Goal: Task Accomplishment & Management: Manage account settings

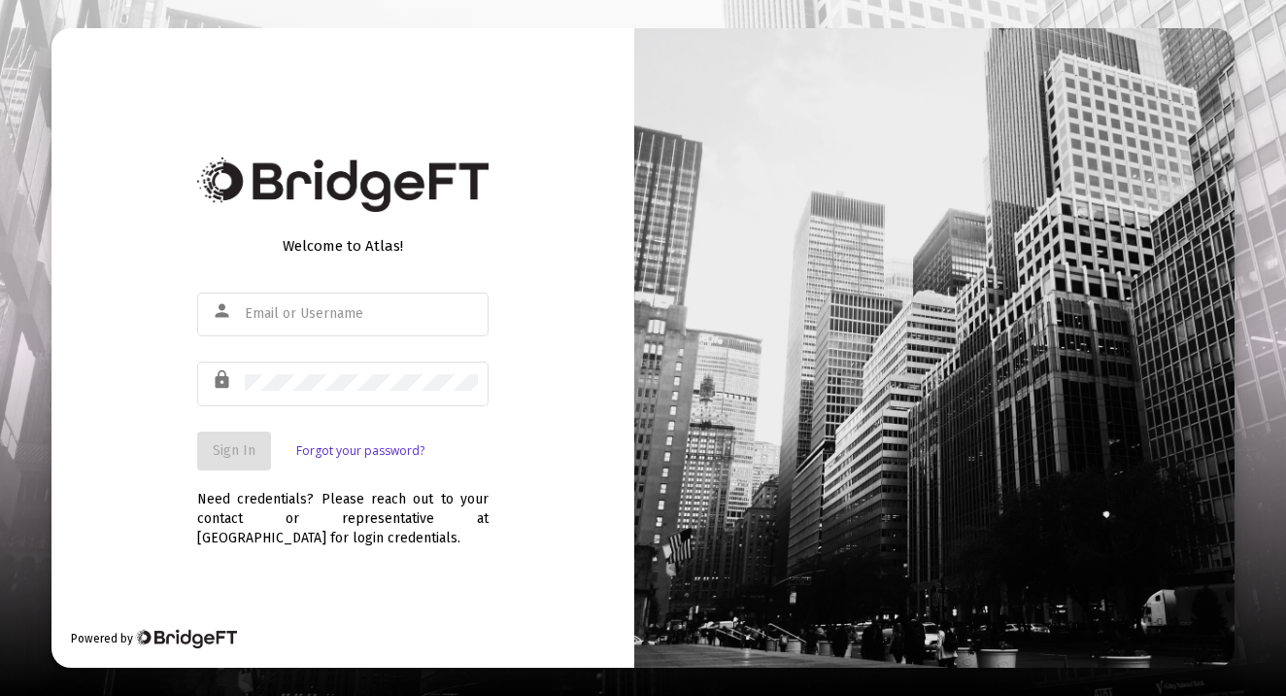
click at [407, 343] on div "person" at bounding box center [343, 323] width 292 height 62
click at [408, 325] on div at bounding box center [361, 314] width 233 height 48
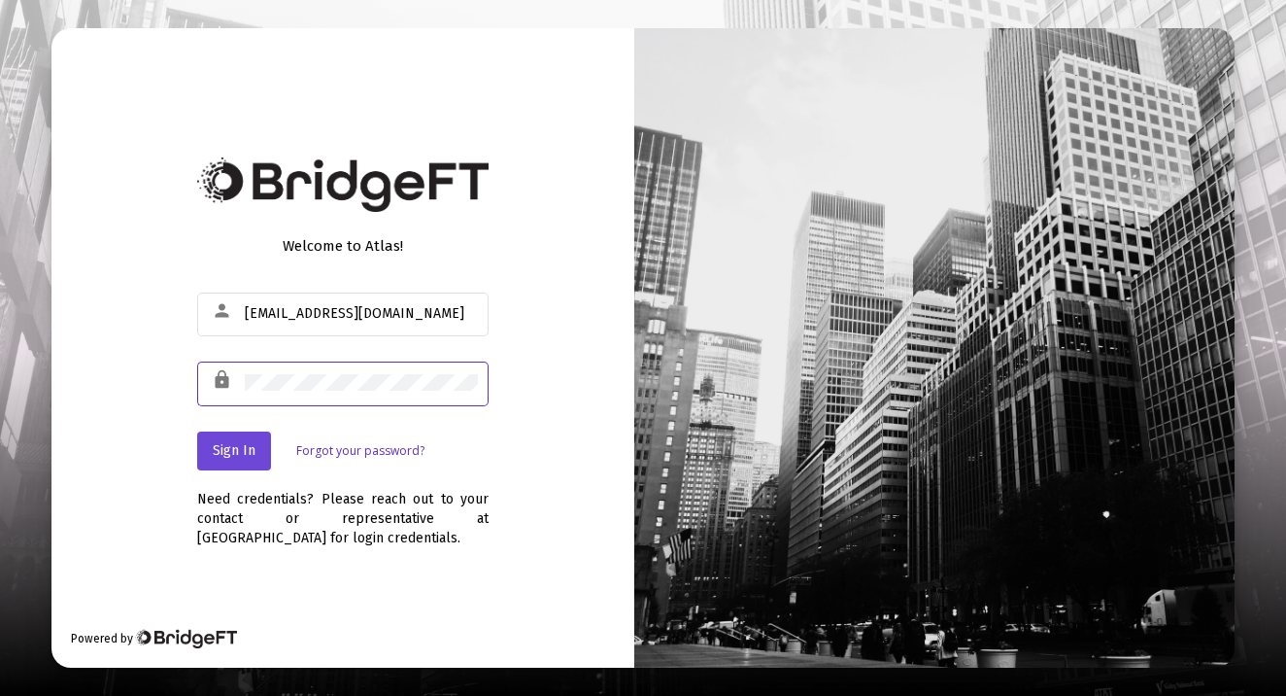
click at [223, 449] on span "Sign In" at bounding box center [234, 450] width 43 height 17
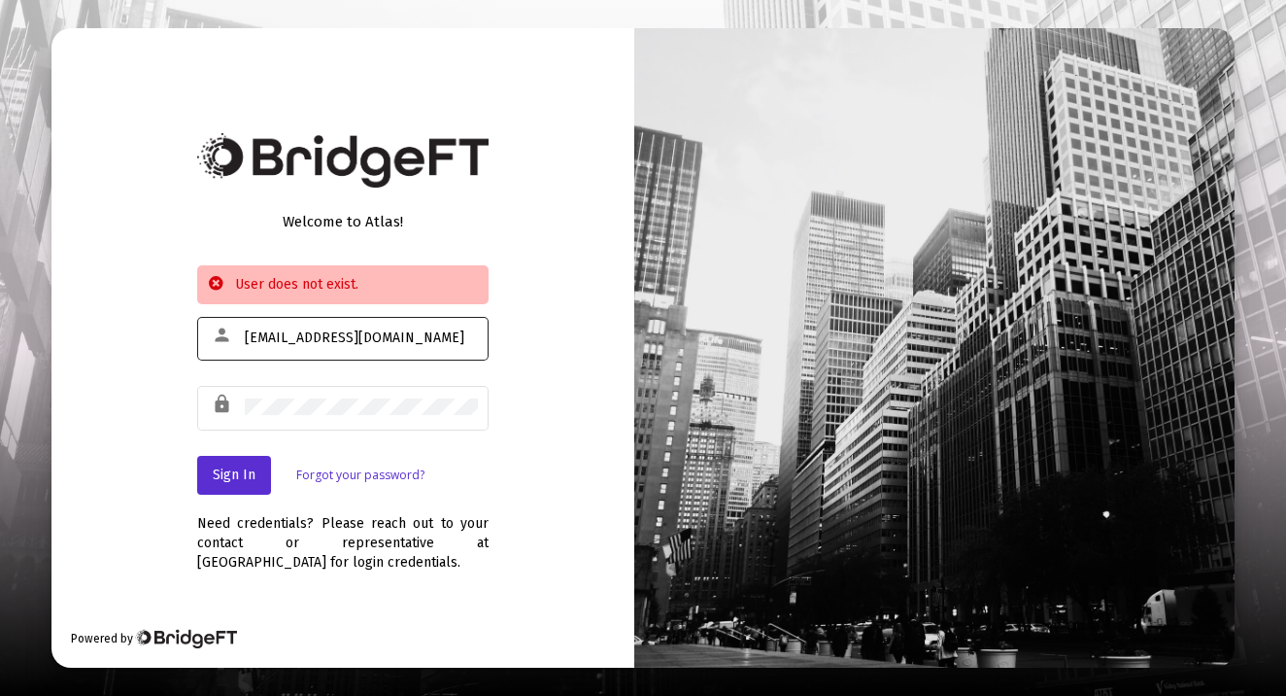
click at [437, 347] on div "[EMAIL_ADDRESS][DOMAIN_NAME]" at bounding box center [361, 338] width 233 height 48
type input "lmroncaglionedds"
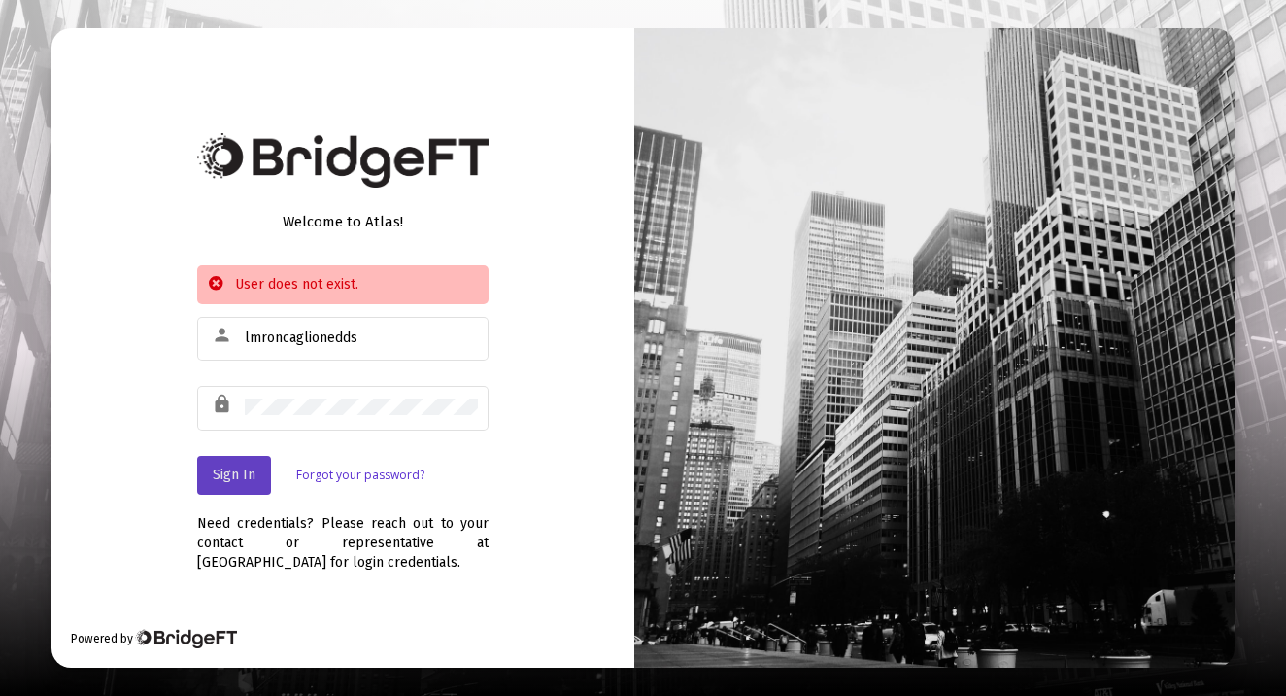
click at [251, 485] on button "Sign In" at bounding box center [234, 475] width 74 height 39
click at [327, 478] on link "Forgot your password?" at bounding box center [360, 474] width 128 height 19
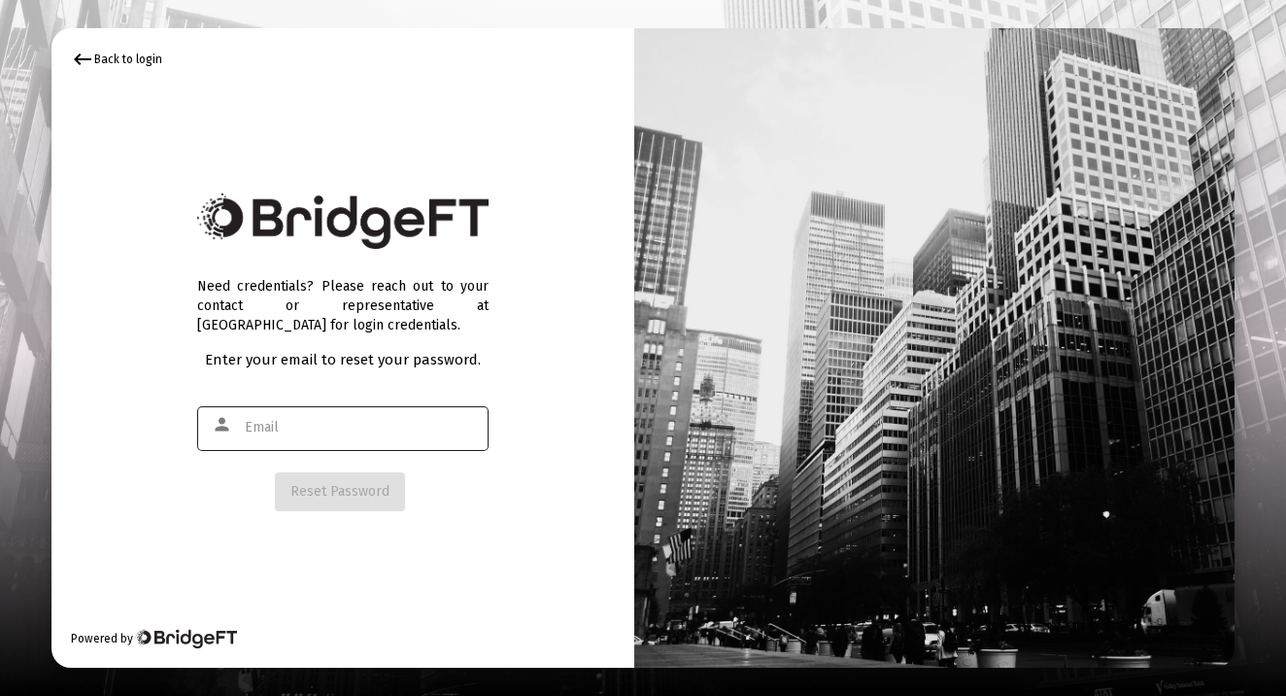
click at [337, 438] on div at bounding box center [361, 427] width 233 height 48
click at [88, 52] on mat-icon "keyboard_backspace" at bounding box center [82, 59] width 23 height 23
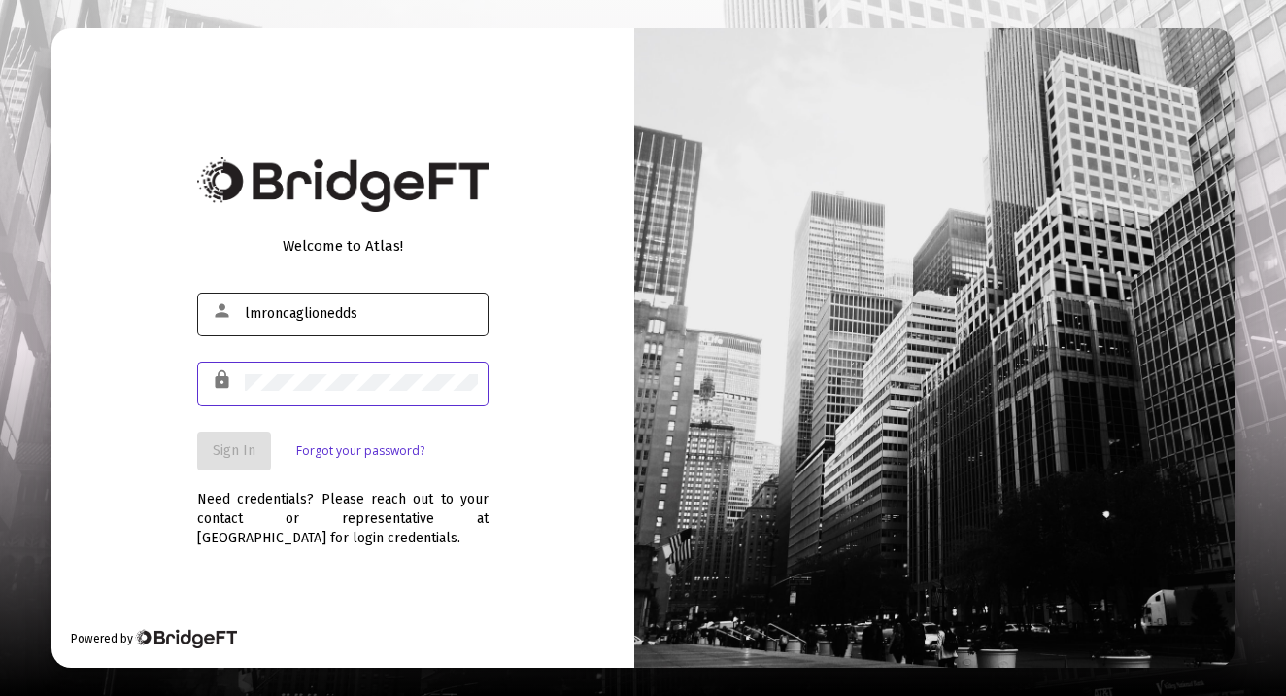
click at [382, 311] on input "lmroncaglionedds" at bounding box center [361, 314] width 233 height 16
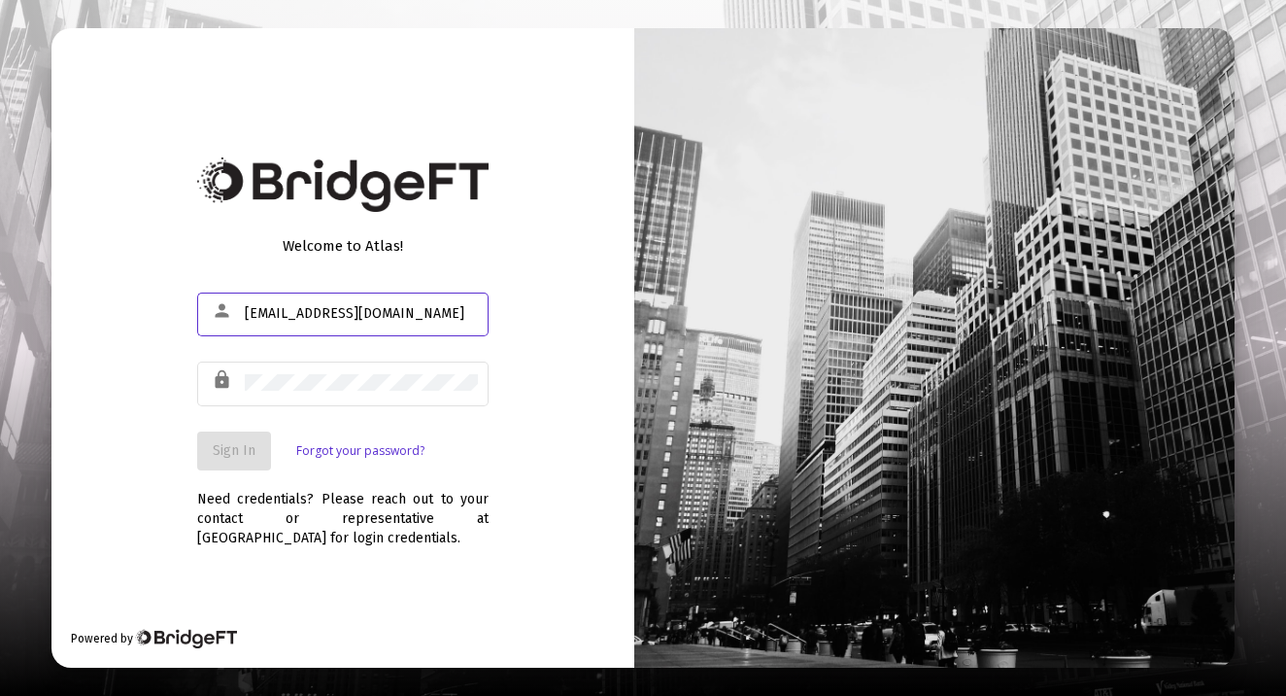
type input "[EMAIL_ADDRESS][DOMAIN_NAME]"
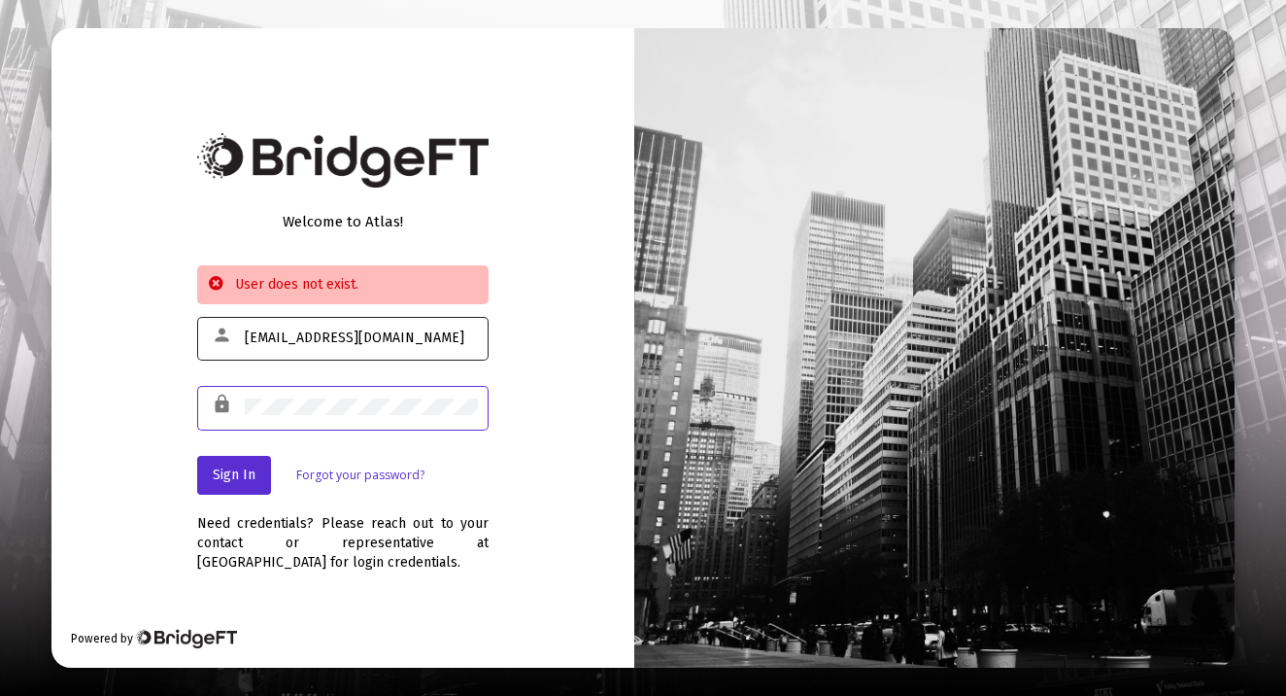
click at [224, 341] on mat-icon "person" at bounding box center [223, 335] width 23 height 23
click at [362, 481] on link "Forgot your password?" at bounding box center [360, 474] width 128 height 19
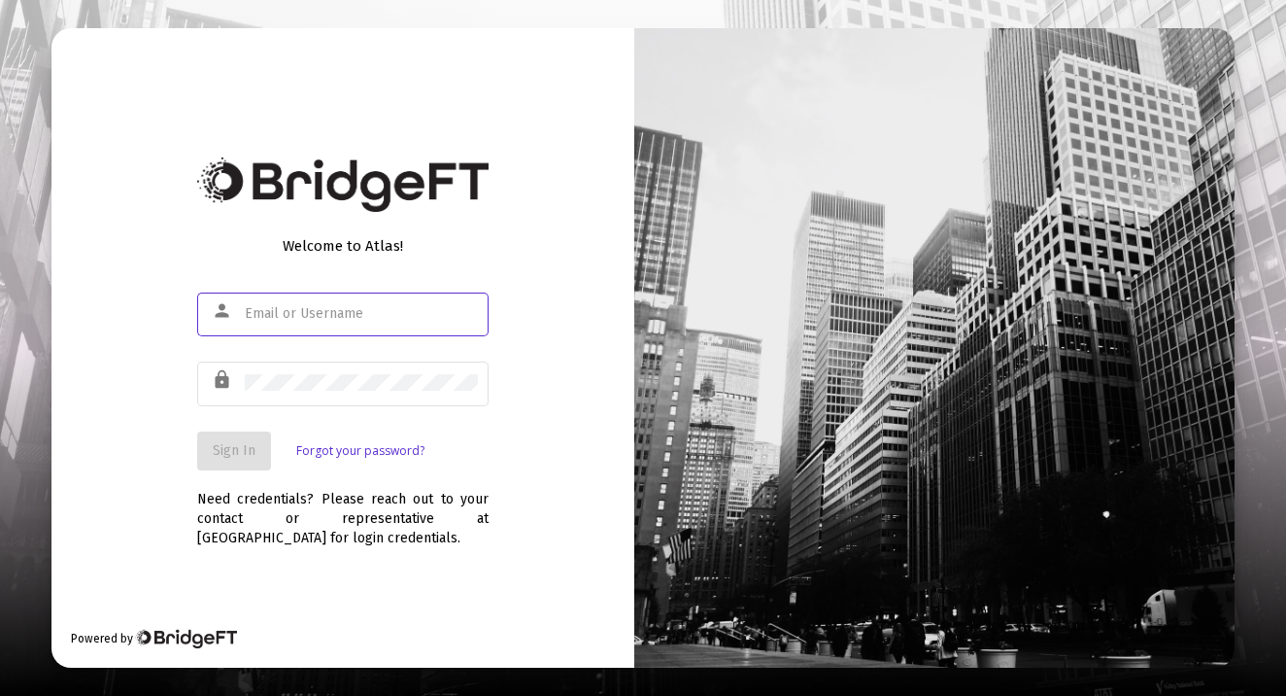
click at [362, 452] on link "Forgot your password?" at bounding box center [360, 450] width 128 height 19
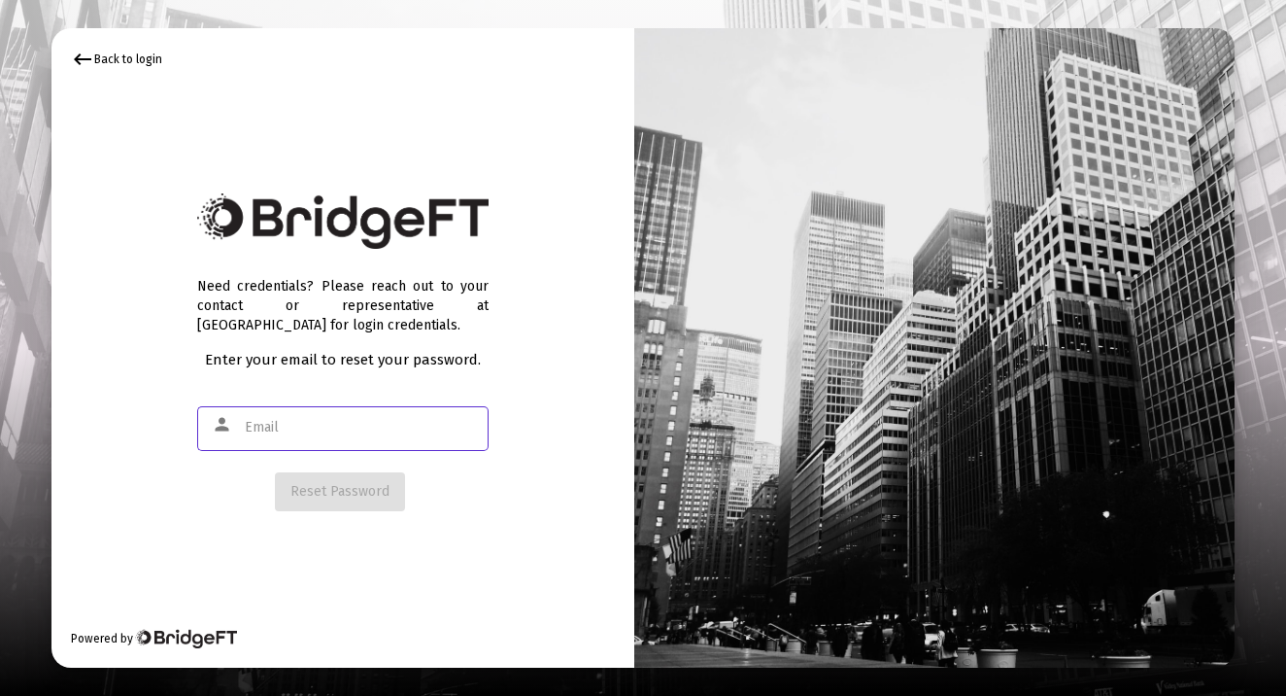
type input "l"
type input "lmroncaglione"
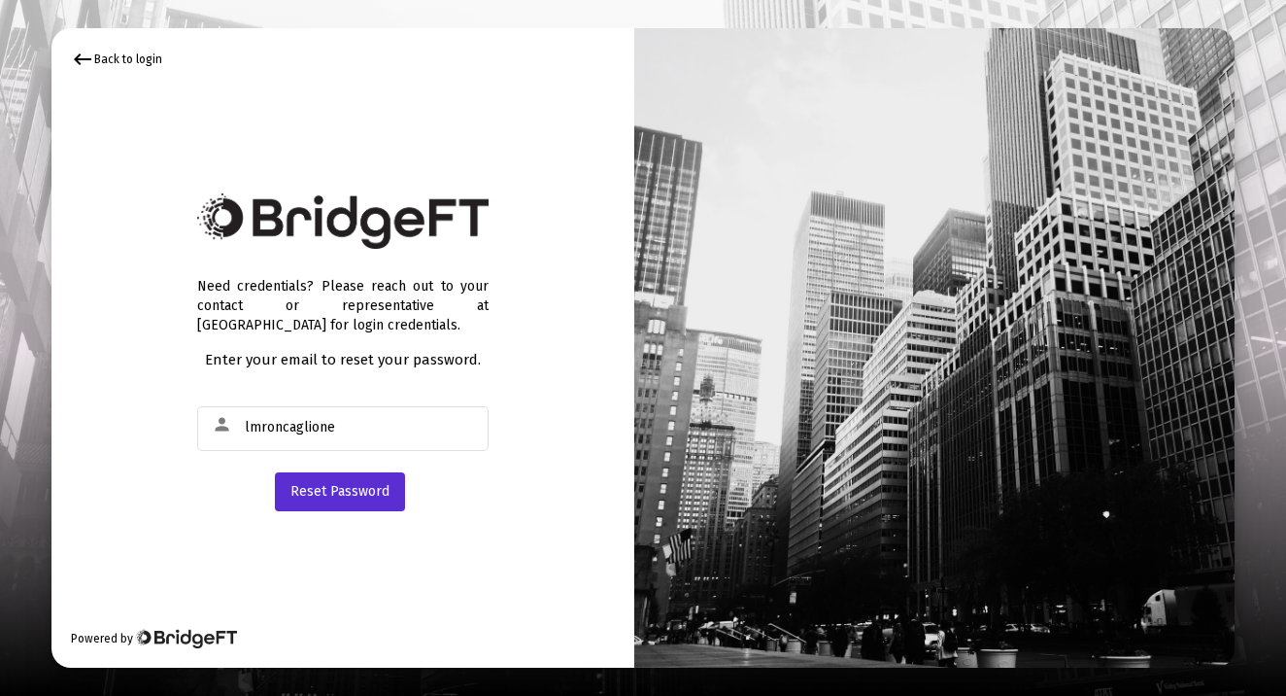
click at [152, 52] on div "keyboard_backspace Back to login" at bounding box center [116, 59] width 91 height 23
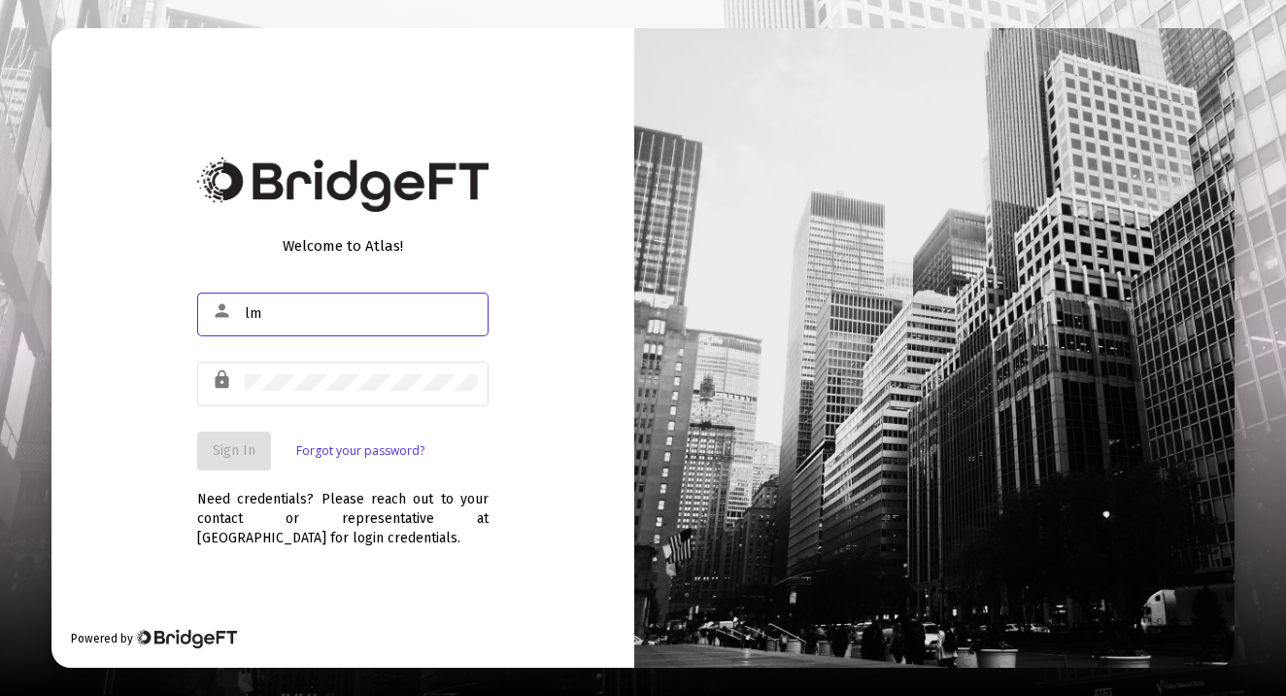
type input "l"
click at [367, 448] on link "Forgot your password?" at bounding box center [360, 450] width 128 height 19
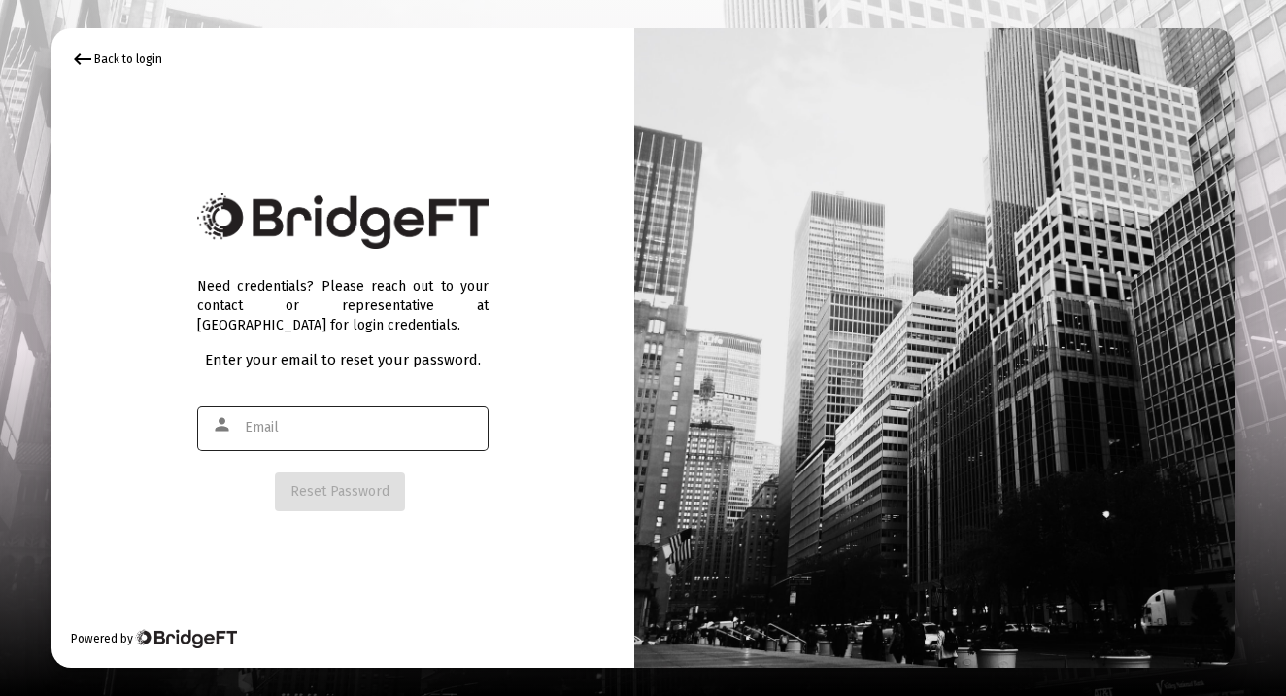
click at [349, 416] on div at bounding box center [361, 427] width 233 height 48
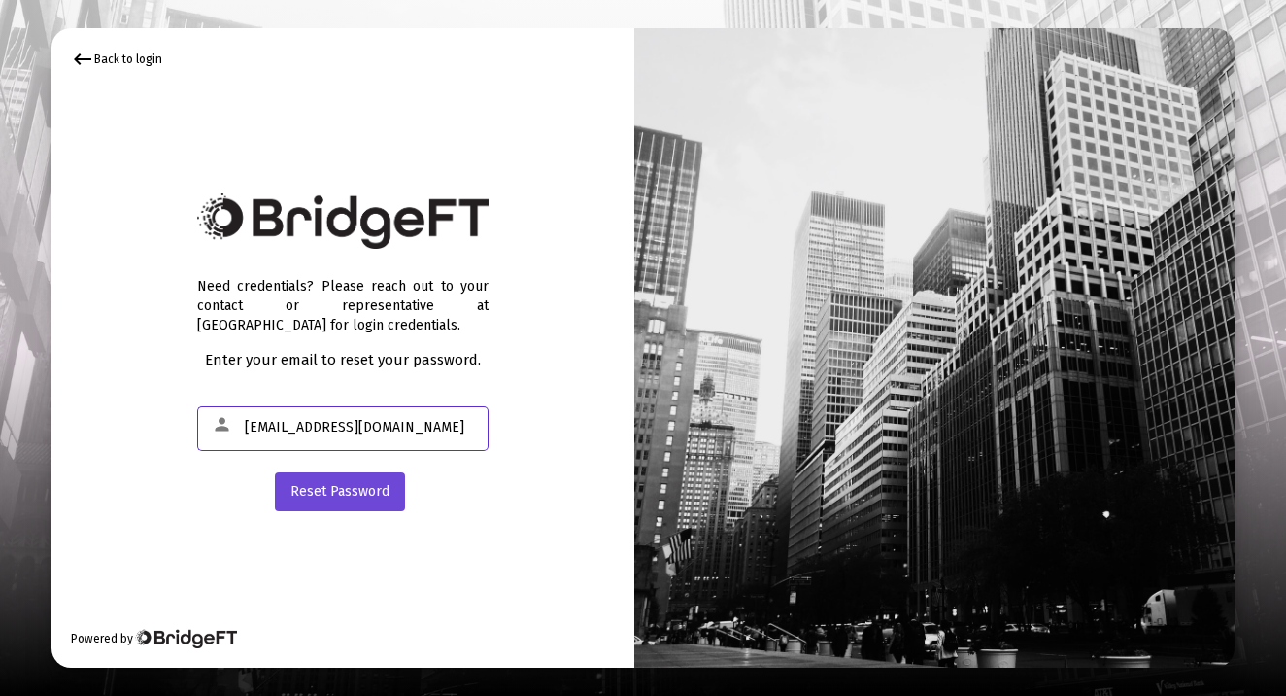
type input "lmroncaglionedds@gmail.com"
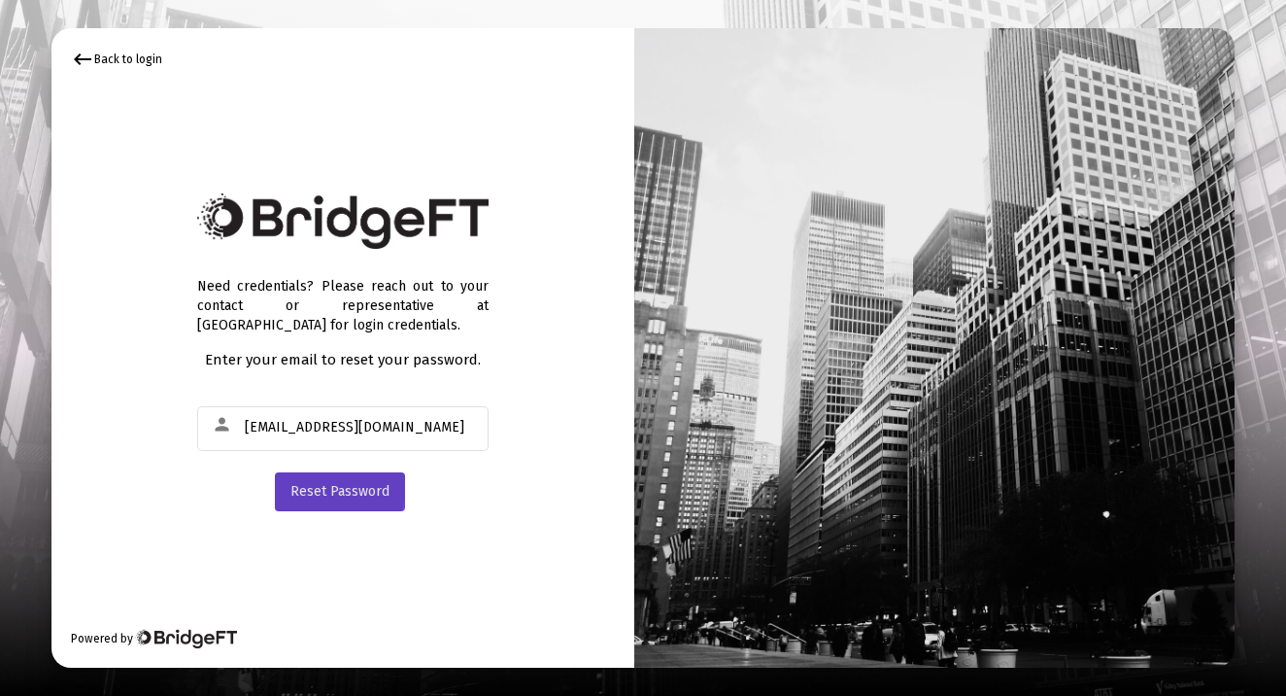
click at [335, 487] on span "Reset Password" at bounding box center [340, 491] width 99 height 17
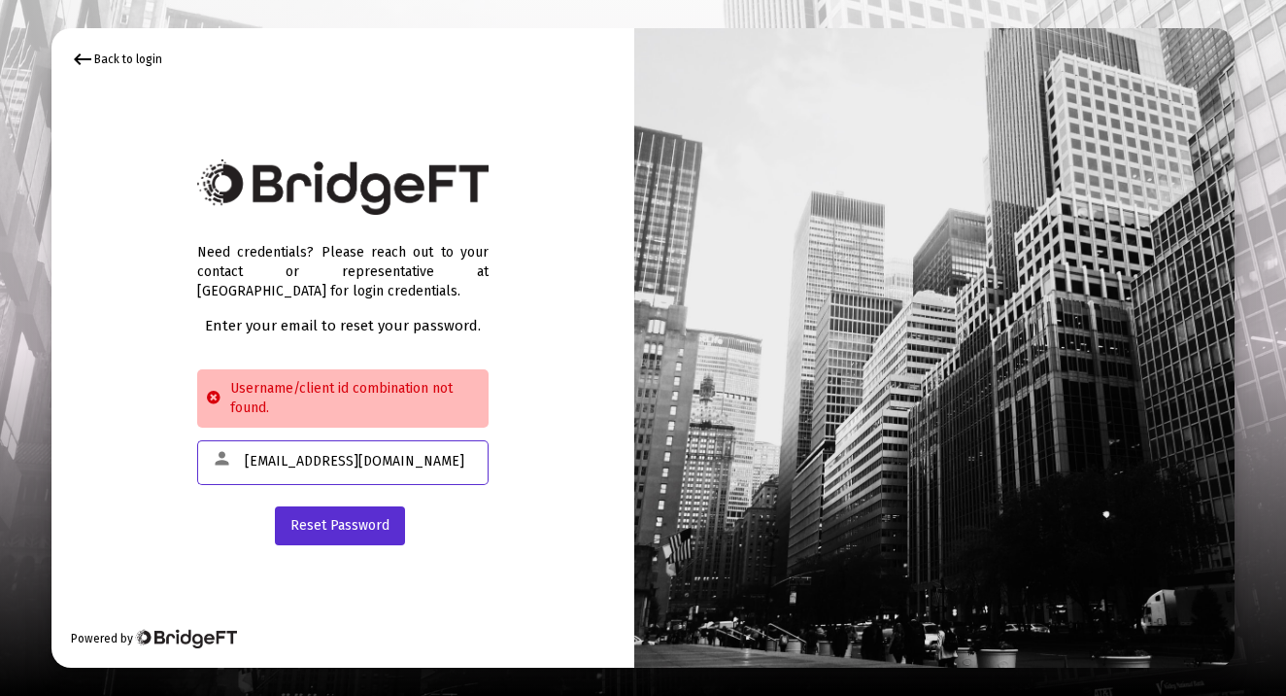
drag, startPoint x: 440, startPoint y: 459, endPoint x: 189, endPoint y: 403, distance: 257.7
click at [189, 403] on div "keyboard_backspace Back to login Need credentials? Please reach out to your con…" at bounding box center [342, 348] width 583 height 640
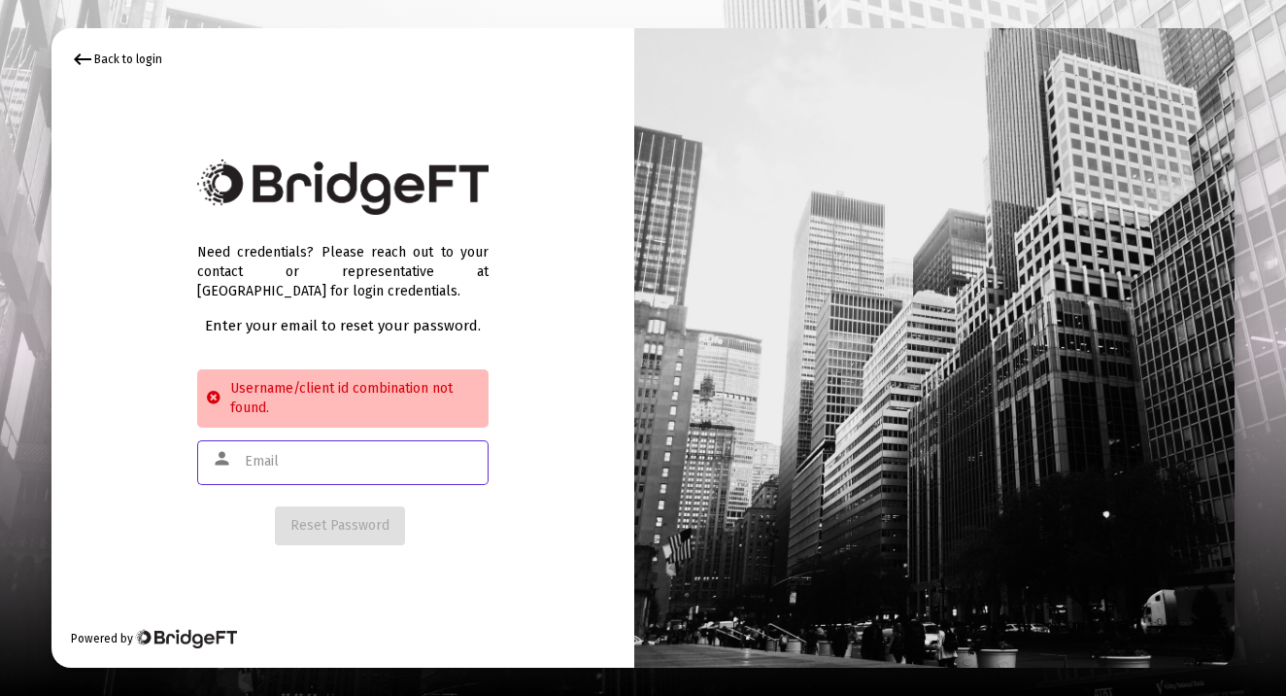
click at [154, 65] on div "keyboard_backspace Back to login" at bounding box center [116, 59] width 91 height 23
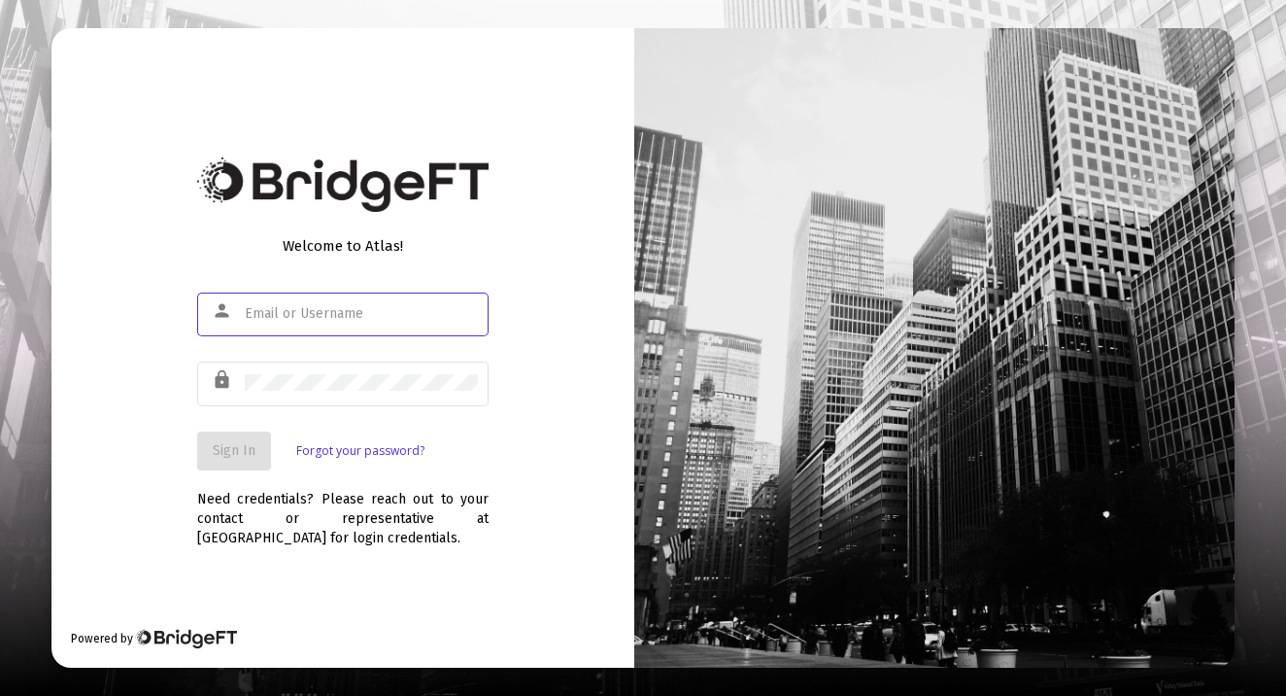
click at [311, 306] on input "text" at bounding box center [361, 314] width 233 height 16
type input "l"
